Goal: Transaction & Acquisition: Purchase product/service

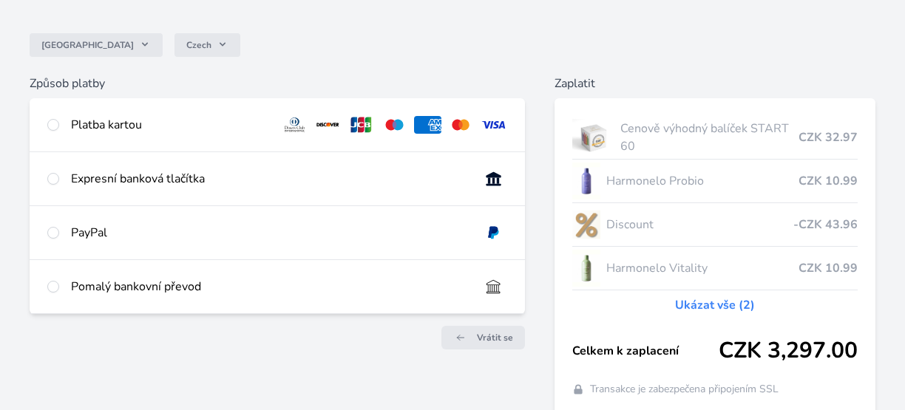
scroll to position [148, 0]
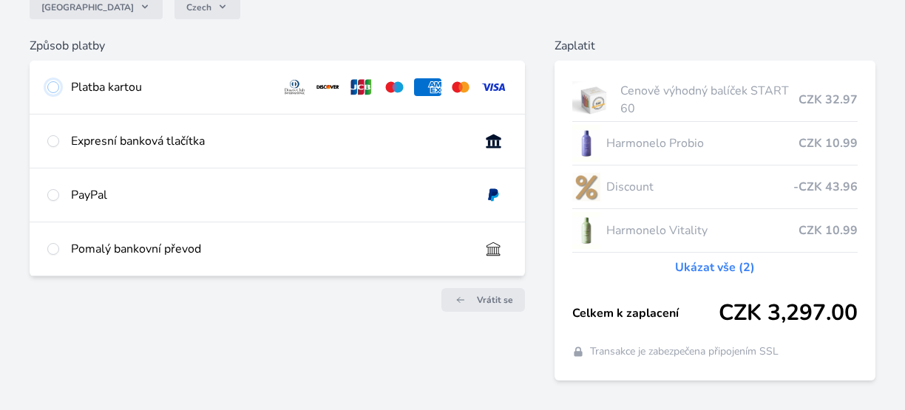
click at [52, 84] on input "radio" at bounding box center [53, 87] width 12 height 12
radio input "true"
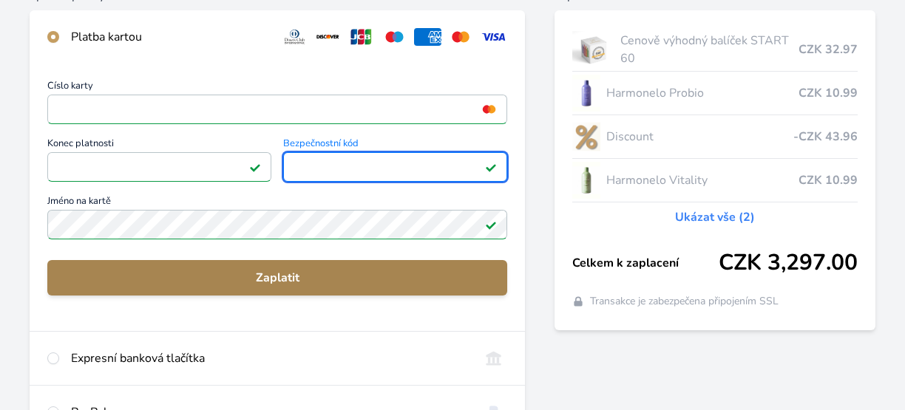
scroll to position [222, 0]
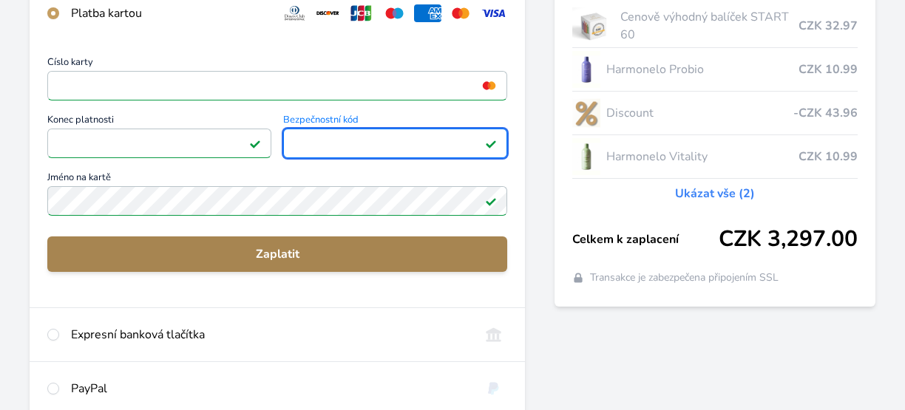
click at [295, 254] on span "Zaplatit" at bounding box center [277, 254] width 436 height 18
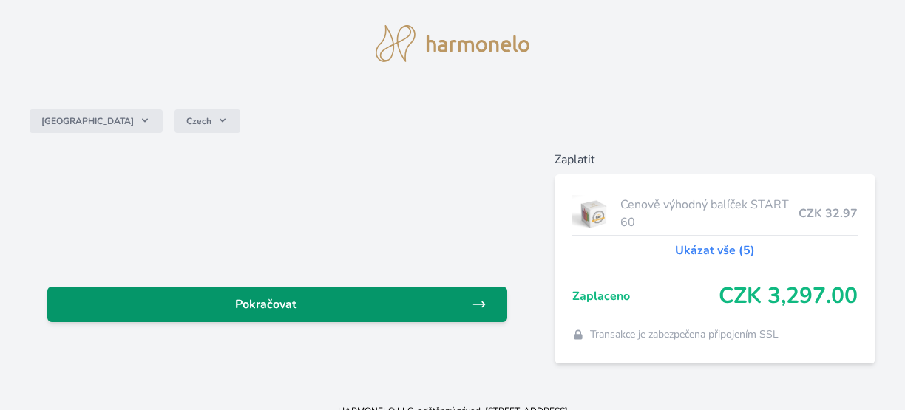
scroll to position [52, 0]
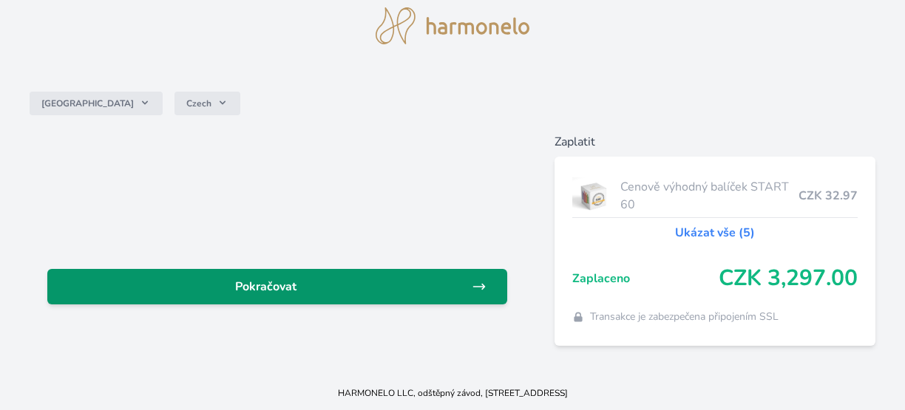
click at [361, 290] on span "Pokračovat" at bounding box center [265, 287] width 412 height 18
